Goal: Check status

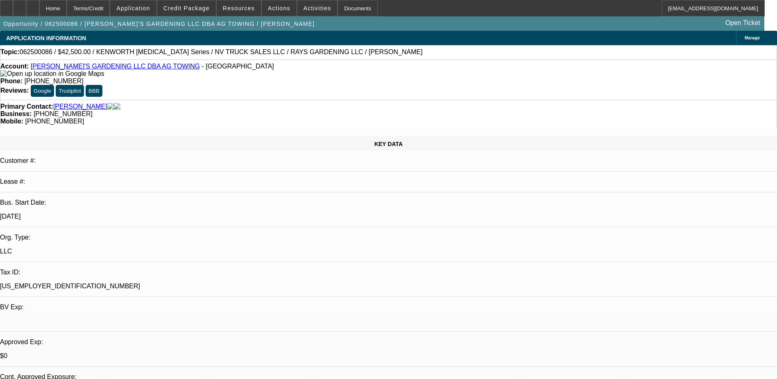
select select "0"
select select "2"
select select "0.1"
select select "4"
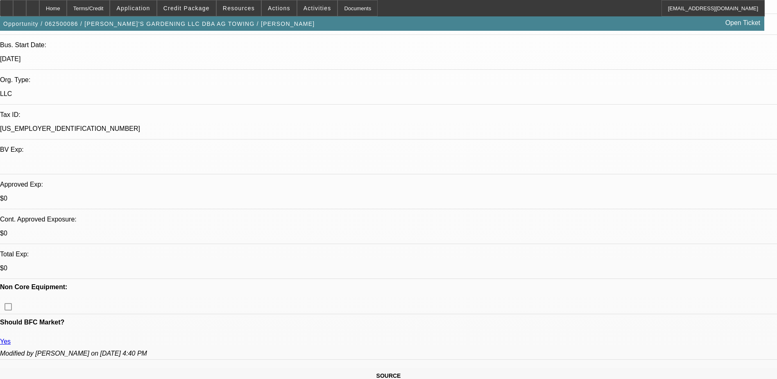
scroll to position [205, 0]
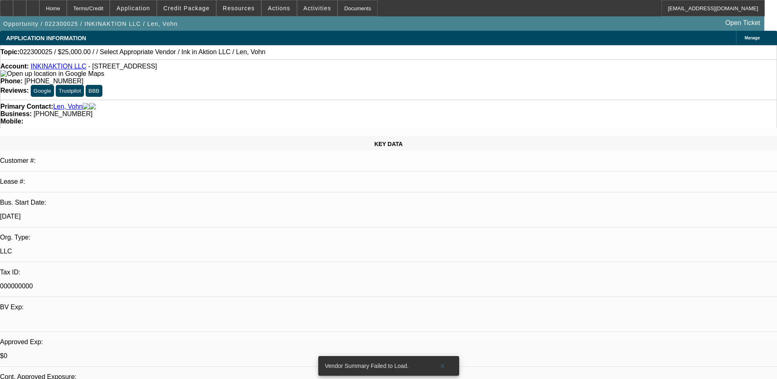
select select "0"
select select "2"
select select "0.1"
select select "4"
